Goal: Information Seeking & Learning: Learn about a topic

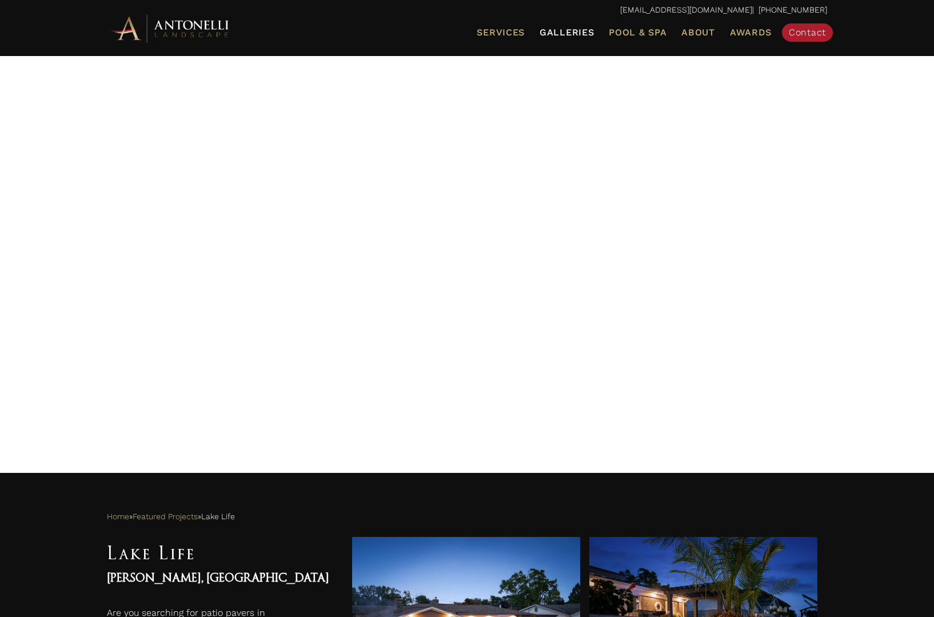
click at [572, 29] on span "Galleries" at bounding box center [567, 32] width 54 height 11
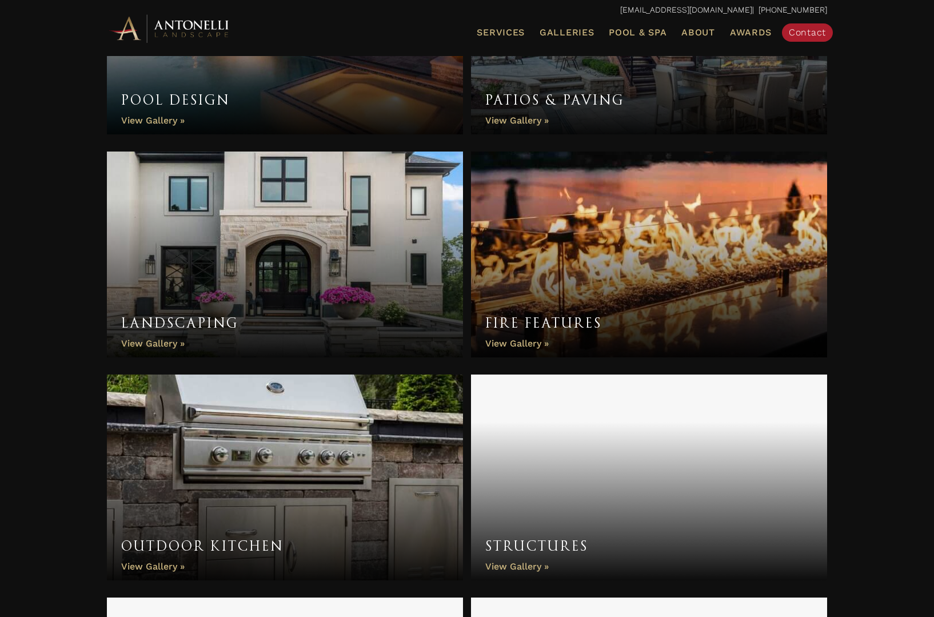
scroll to position [524, 0]
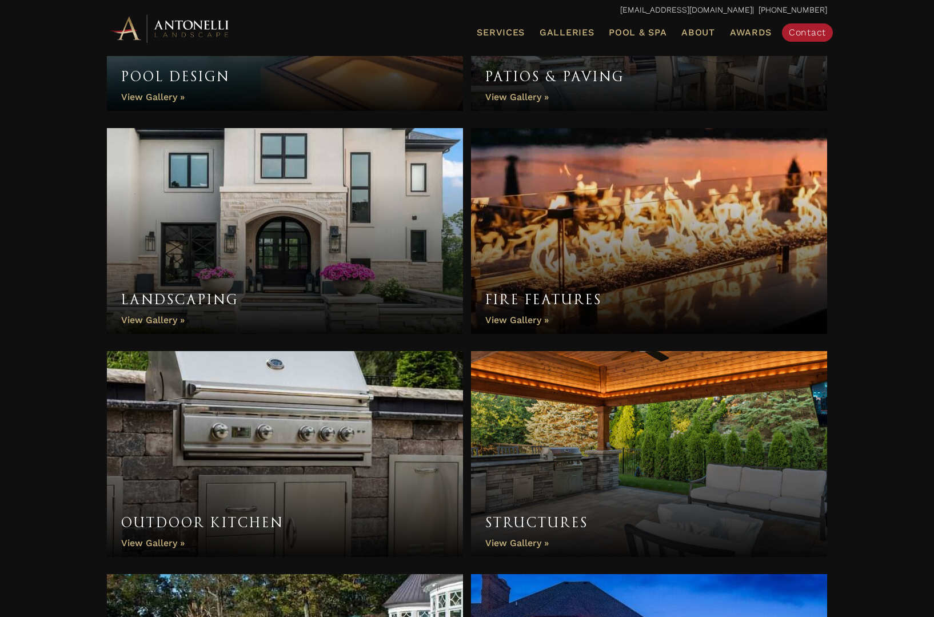
click at [320, 250] on link "Landscaping" at bounding box center [285, 231] width 356 height 206
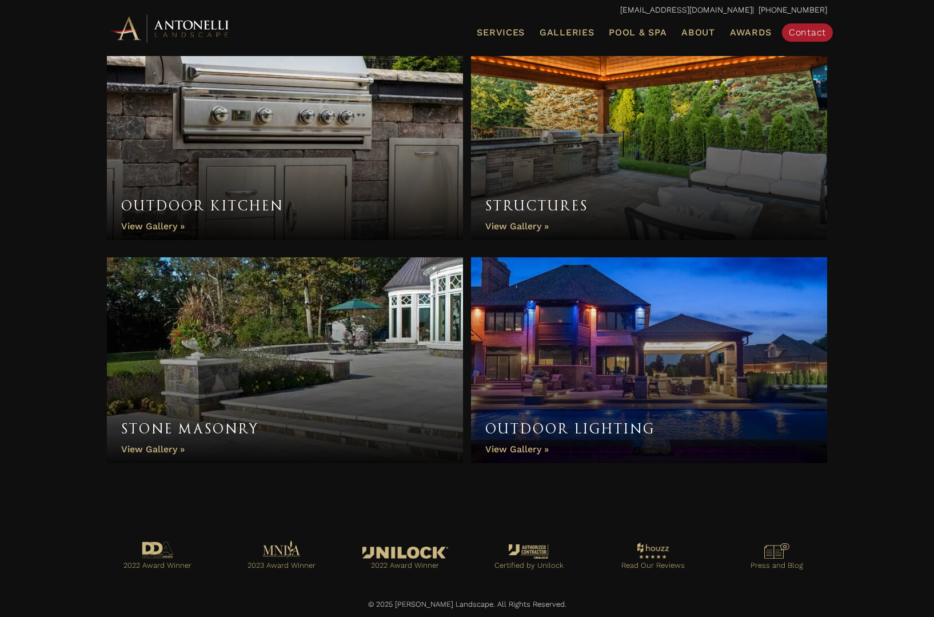
scroll to position [840, 0]
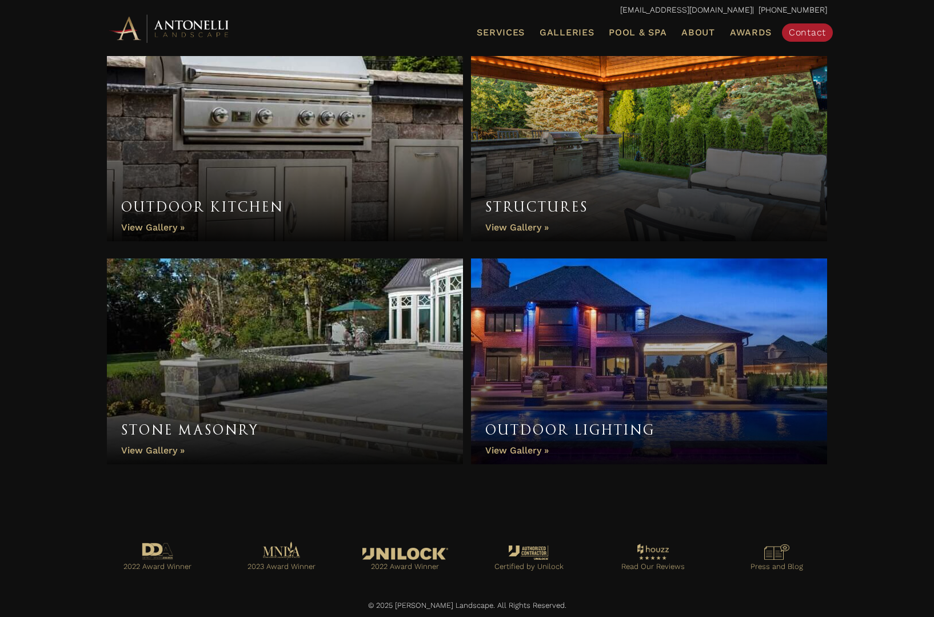
click at [387, 415] on link "Stone Masonry" at bounding box center [285, 361] width 356 height 206
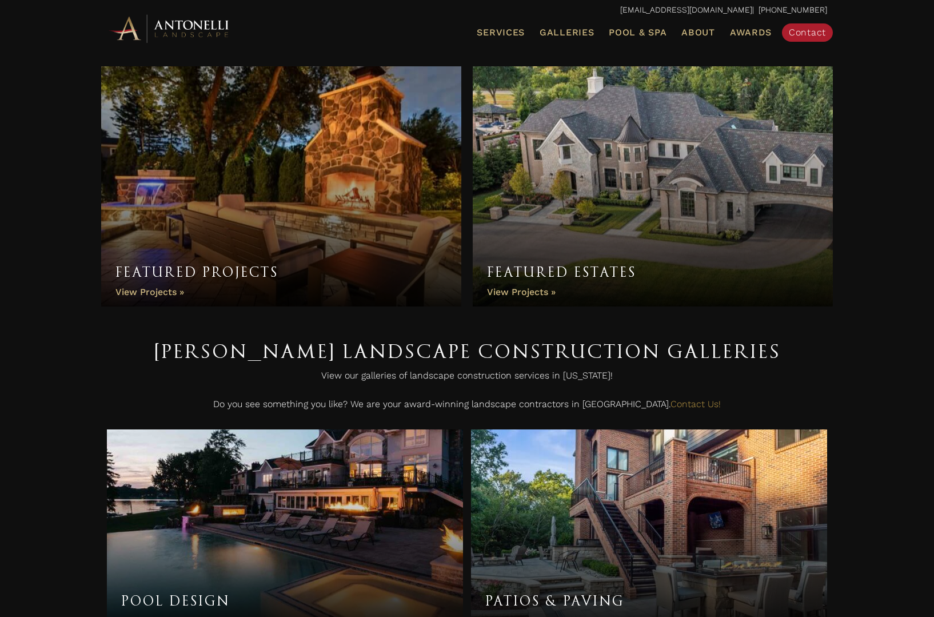
scroll to position [0, 0]
click at [673, 183] on link "Featured Estates" at bounding box center [653, 186] width 360 height 240
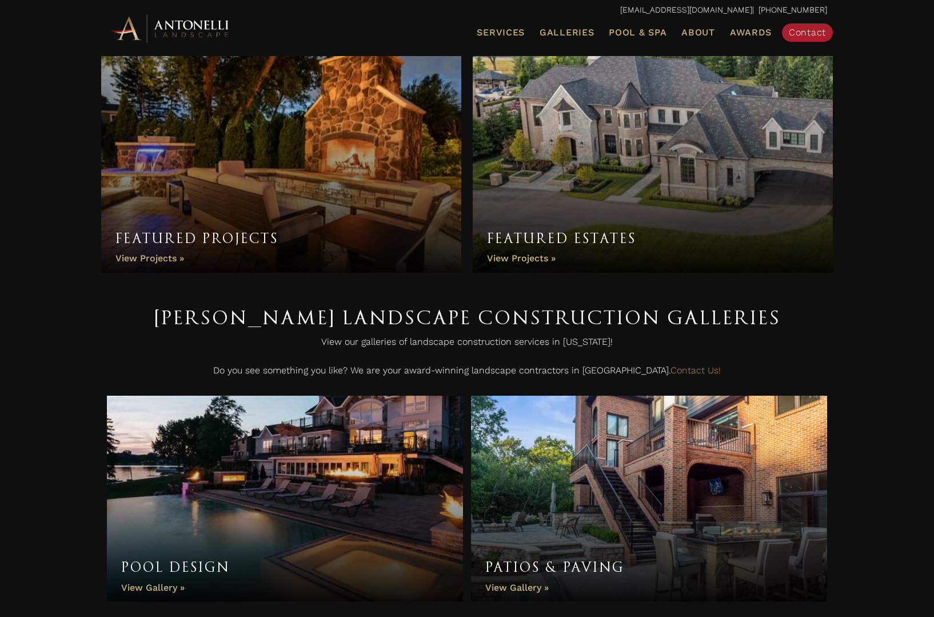
scroll to position [38, 0]
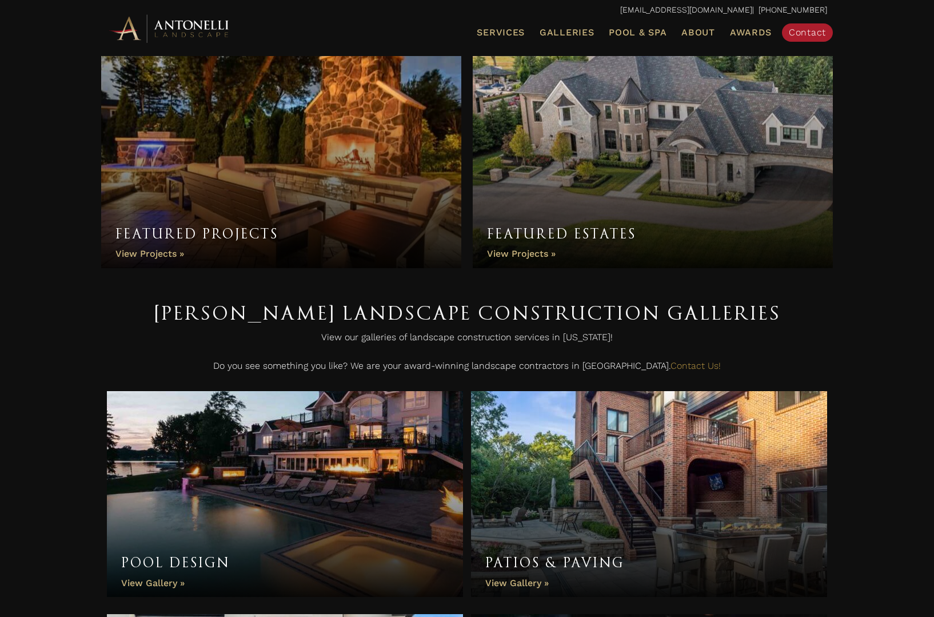
click at [256, 208] on link "Featured Projects" at bounding box center [281, 148] width 360 height 240
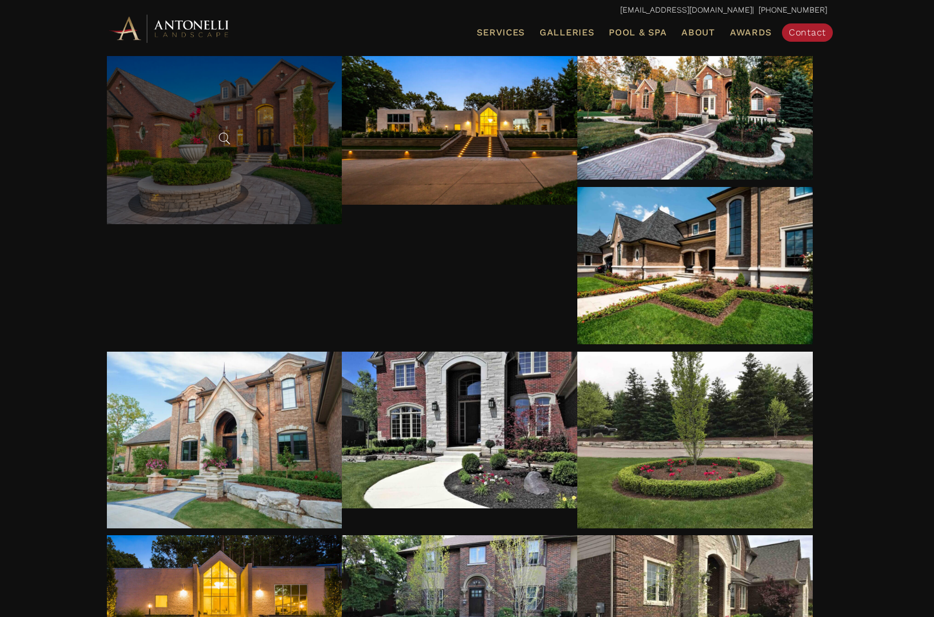
scroll to position [181, 0]
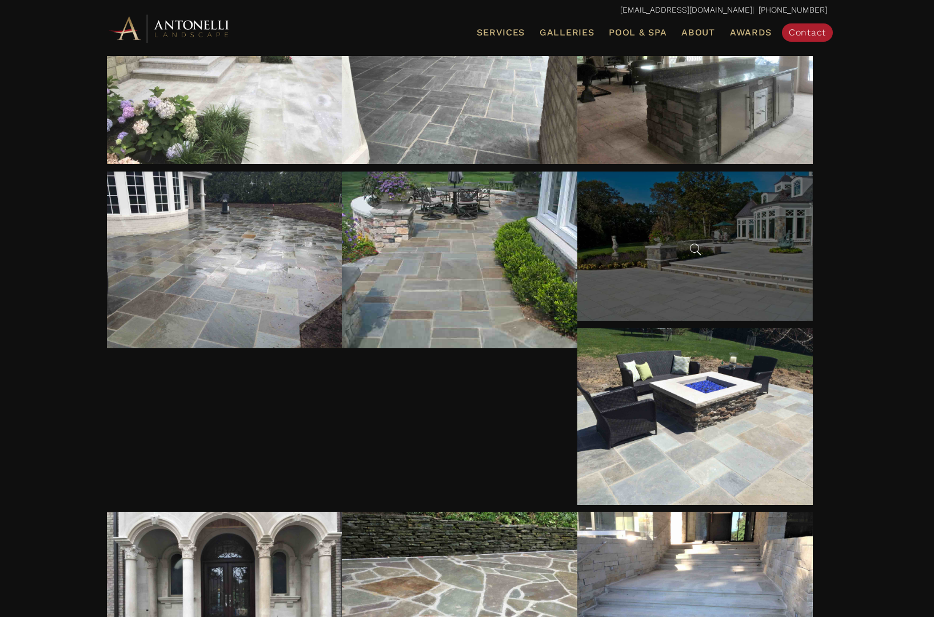
scroll to position [242, 0]
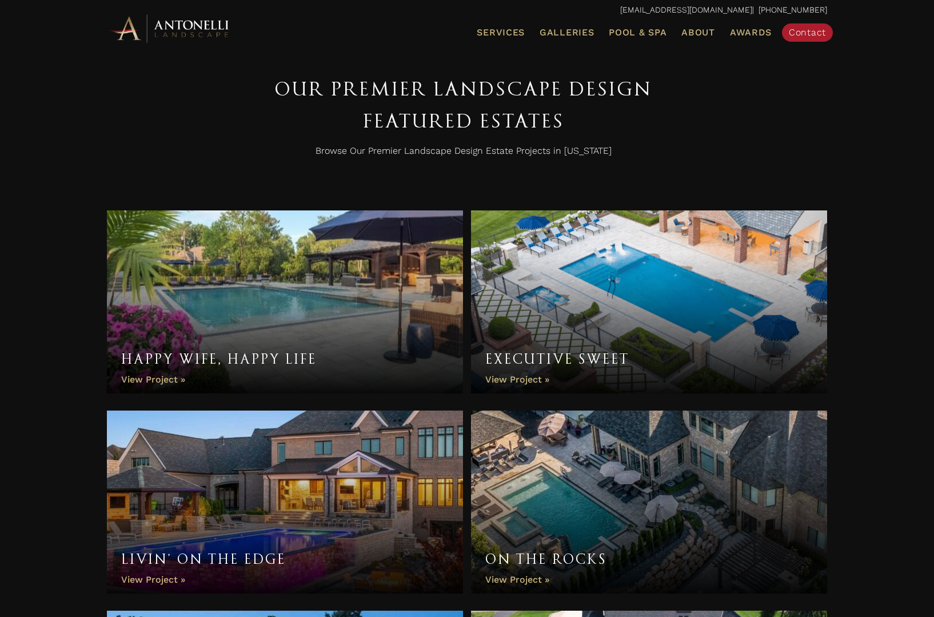
scroll to position [440, 0]
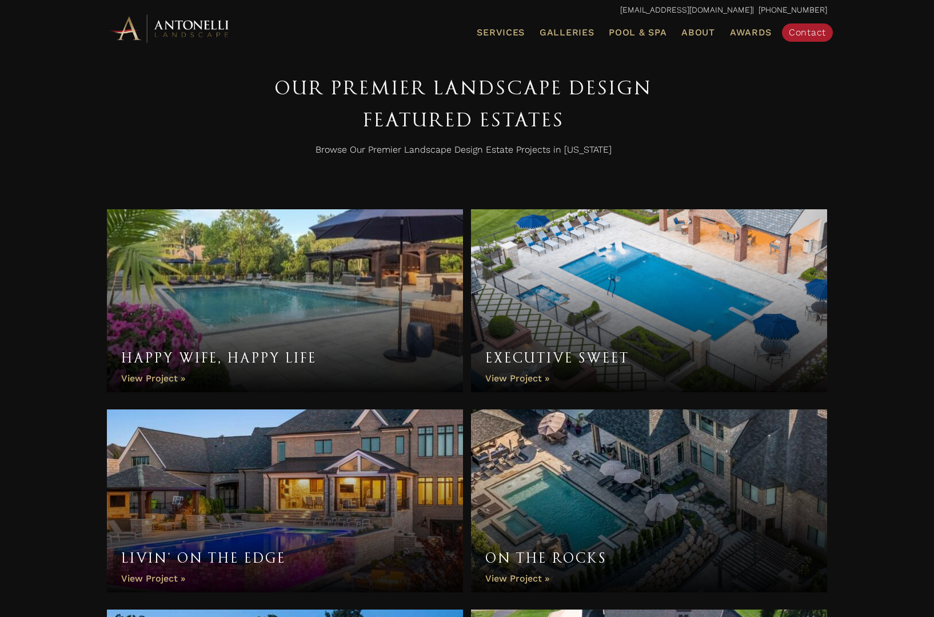
click at [689, 298] on link "Executive Sweet" at bounding box center [649, 300] width 356 height 183
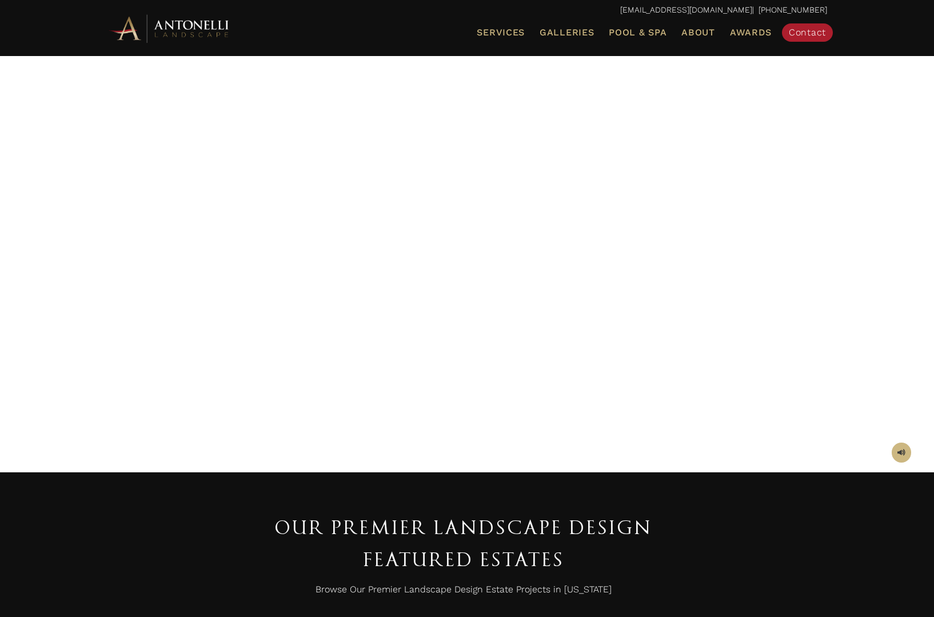
scroll to position [0, 0]
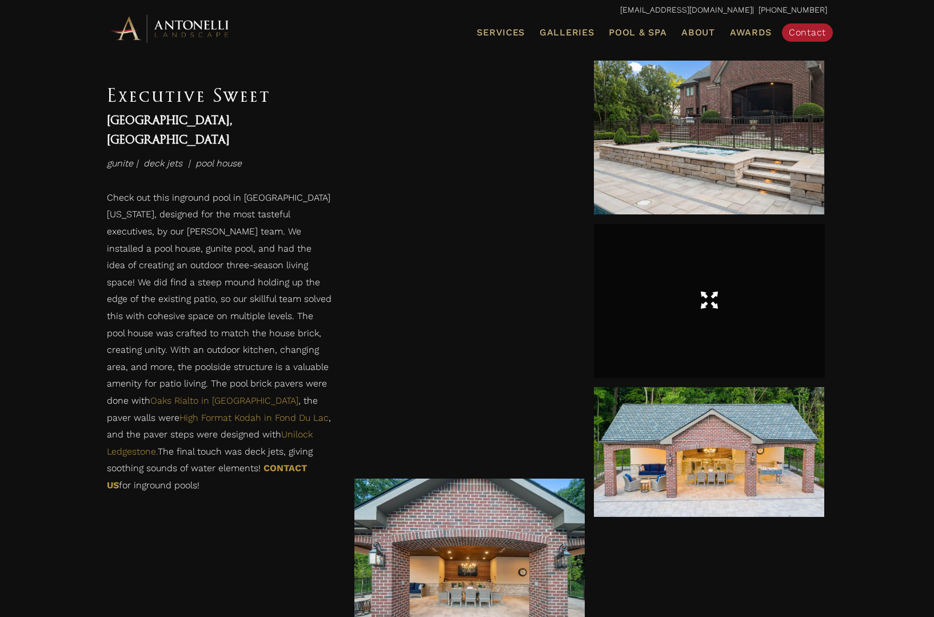
scroll to position [764, 0]
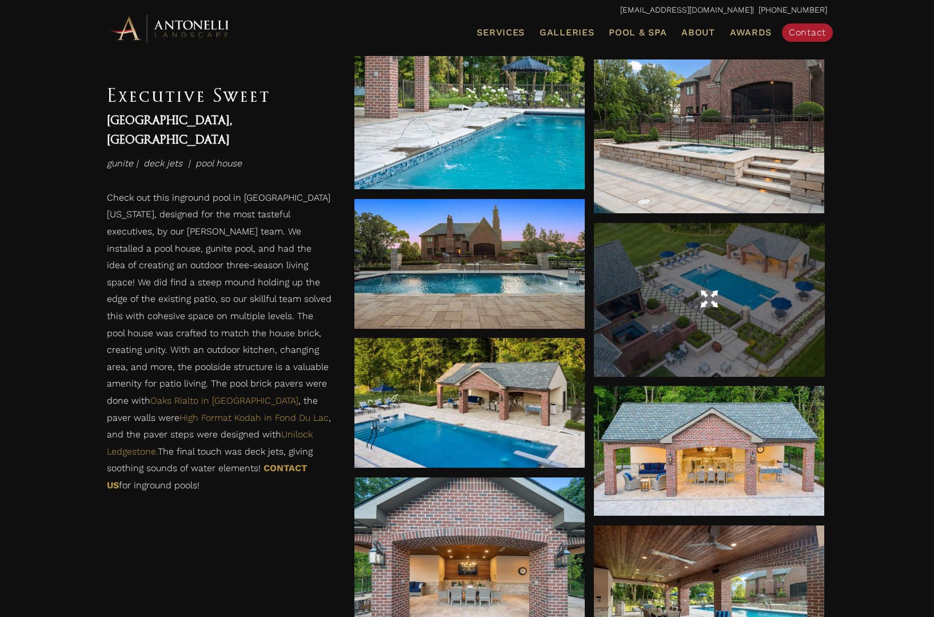
click at [715, 297] on span at bounding box center [709, 300] width 17 height 20
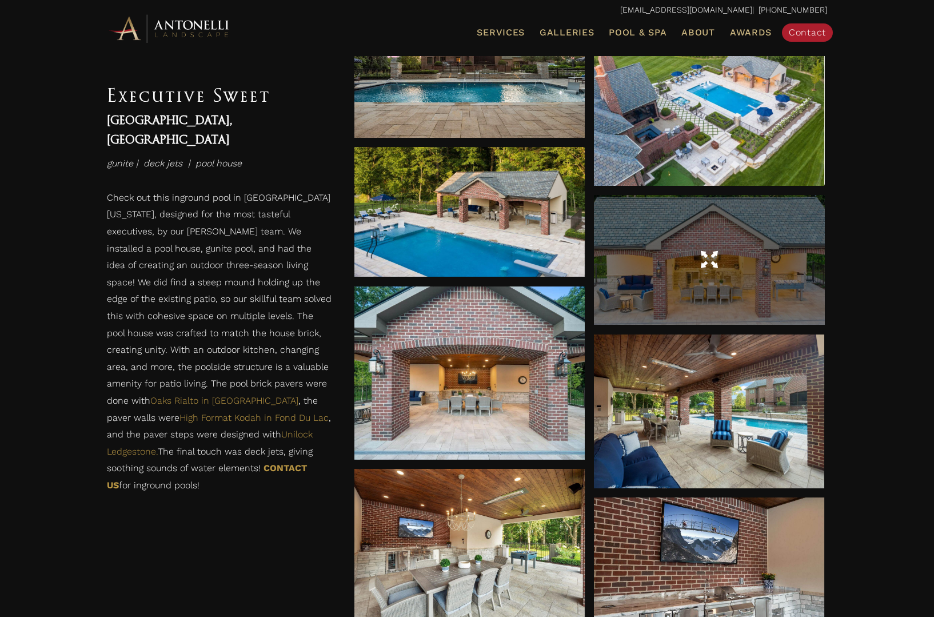
scroll to position [981, 0]
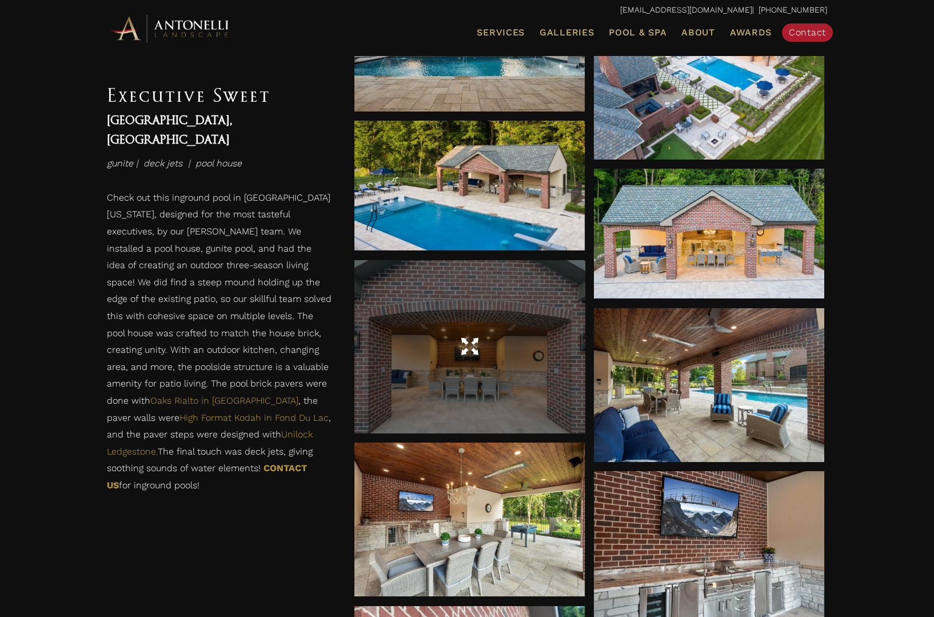
click at [501, 371] on div at bounding box center [469, 346] width 230 height 173
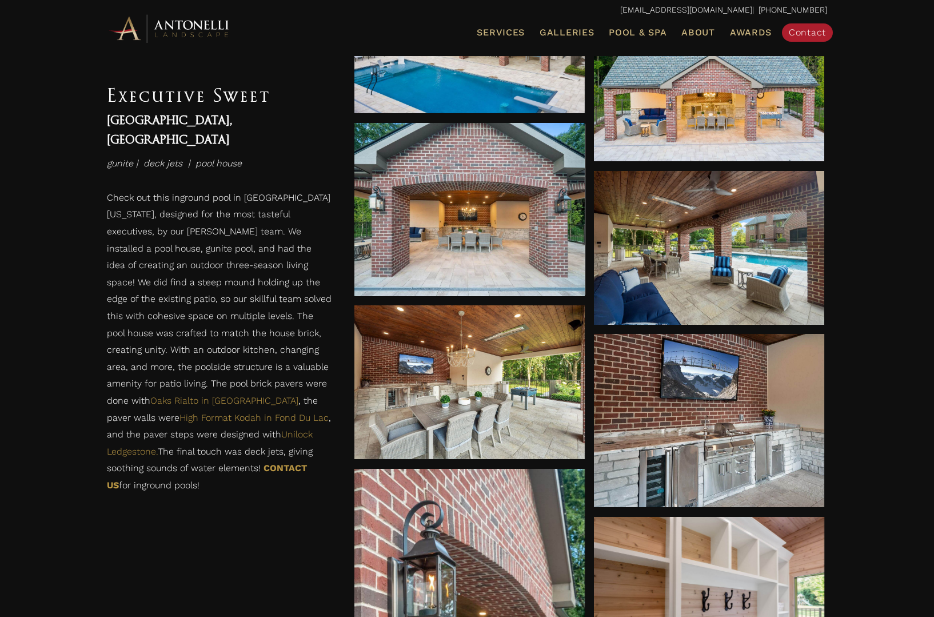
scroll to position [1124, 0]
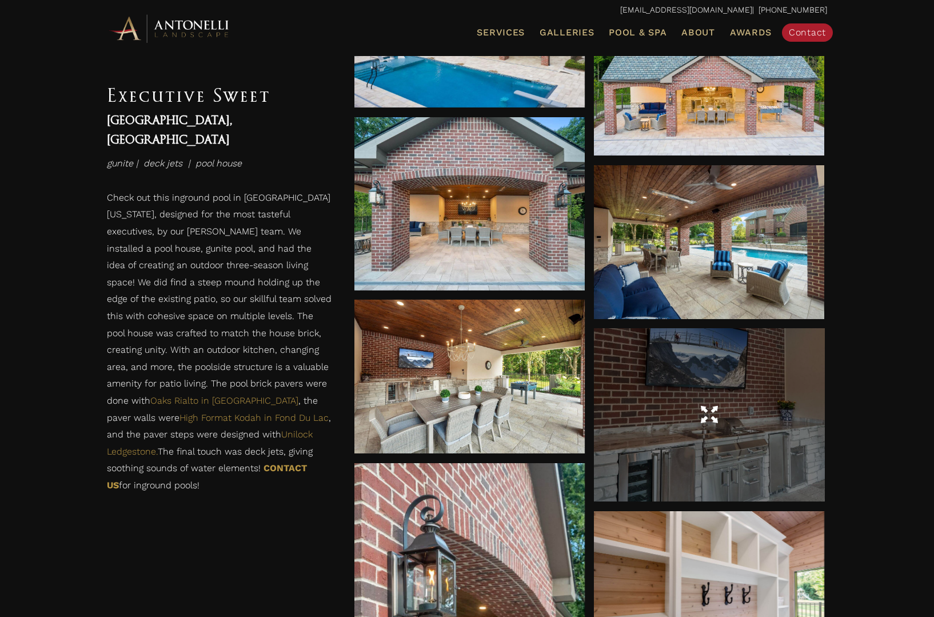
click at [752, 434] on div at bounding box center [709, 414] width 230 height 173
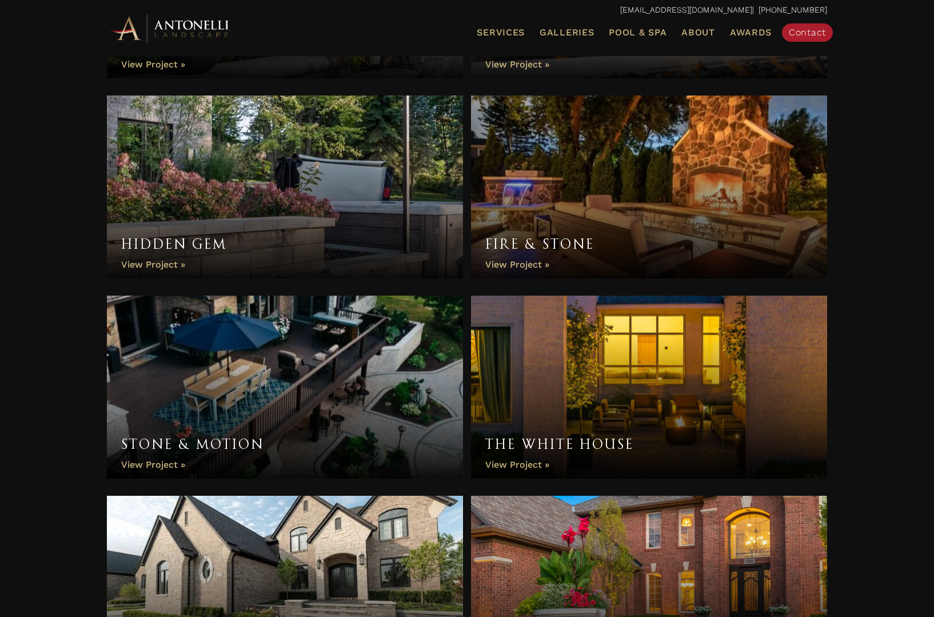
scroll to position [365, 0]
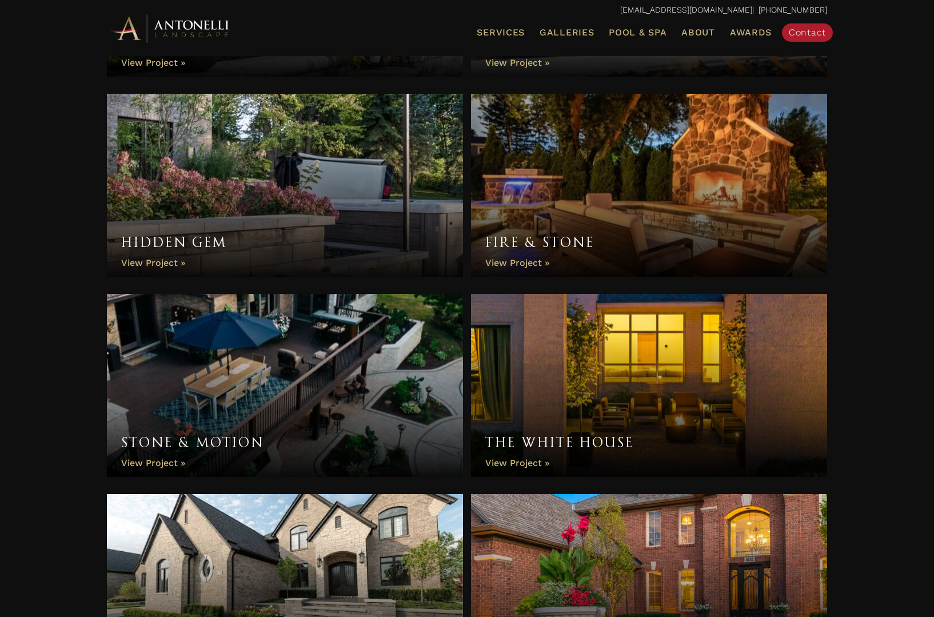
click at [720, 353] on link "The White House" at bounding box center [649, 385] width 356 height 183
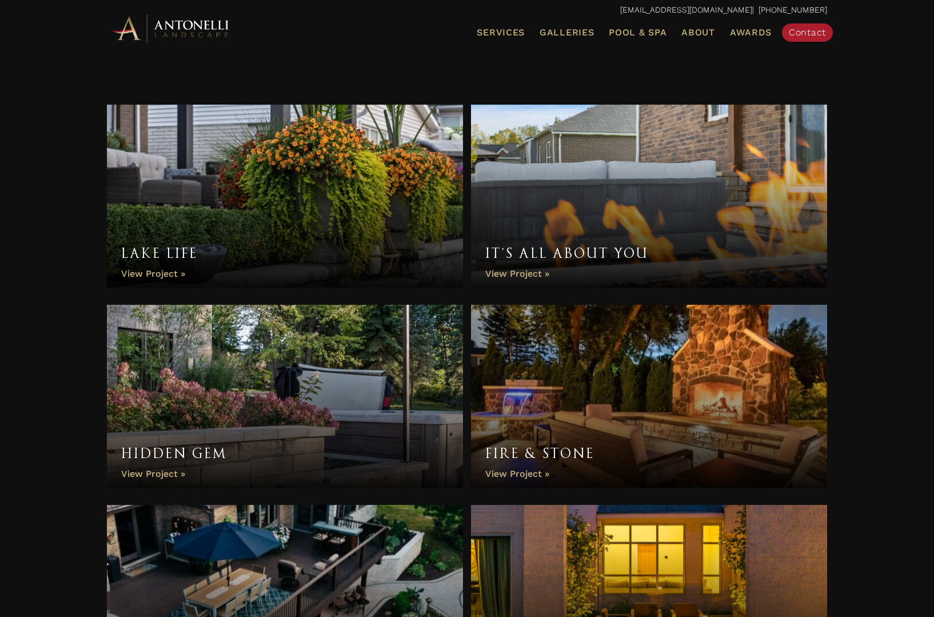
scroll to position [153, 0]
click at [682, 190] on link "It’s All About You" at bounding box center [649, 196] width 356 height 183
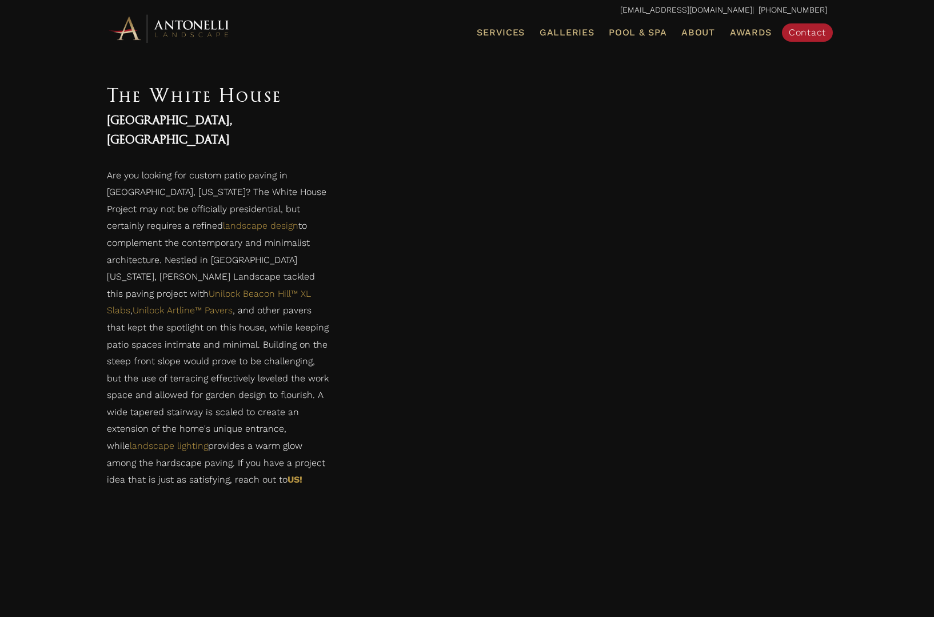
scroll to position [639, 0]
